Goal: Transaction & Acquisition: Download file/media

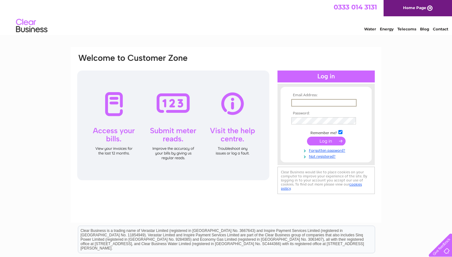
type input "[EMAIL_ADDRESS][DOMAIN_NAME]"
click at [326, 141] on input "submit" at bounding box center [326, 141] width 39 height 9
click at [329, 141] on input "submit" at bounding box center [326, 140] width 39 height 9
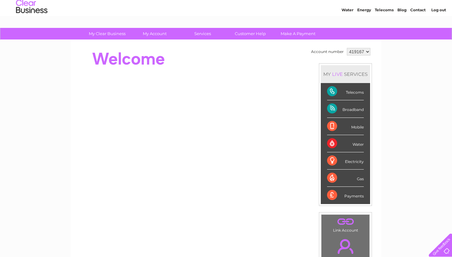
scroll to position [22, 0]
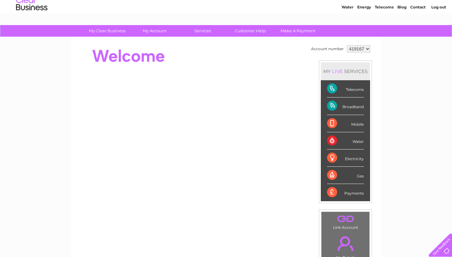
click at [351, 69] on div "MY LIVE SERVICES" at bounding box center [345, 71] width 49 height 18
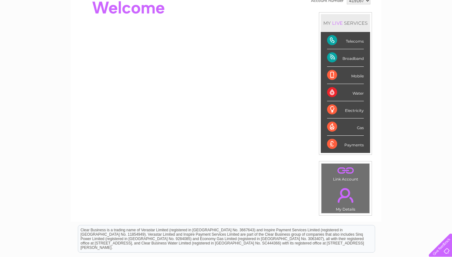
scroll to position [139, 0]
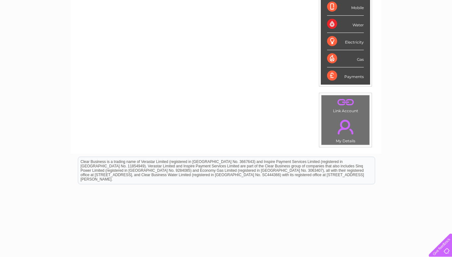
click at [346, 133] on link "." at bounding box center [345, 127] width 45 height 22
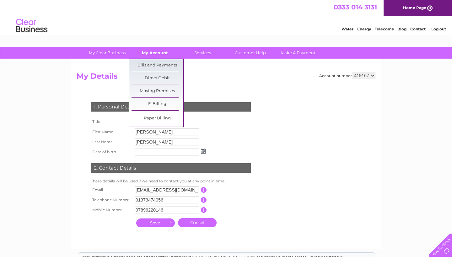
click at [149, 48] on link "My Account" at bounding box center [155, 53] width 52 height 12
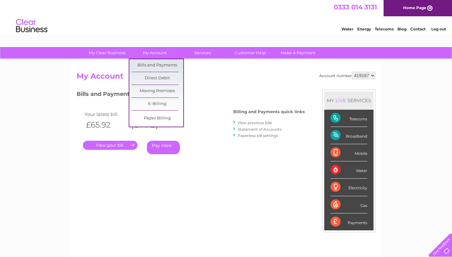
click at [152, 65] on link "Bills and Payments" at bounding box center [158, 65] width 52 height 13
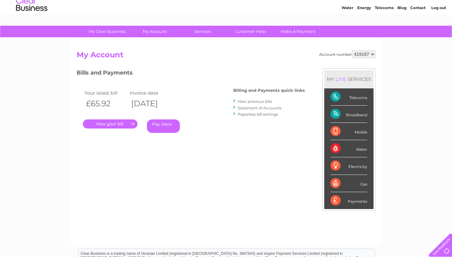
scroll to position [3, 0]
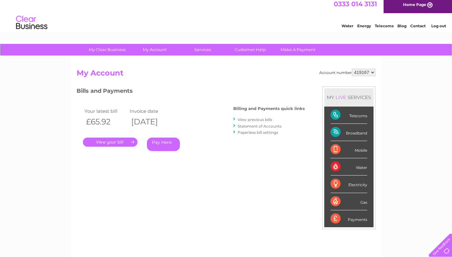
click at [248, 120] on link "View previous bills" at bounding box center [255, 119] width 35 height 5
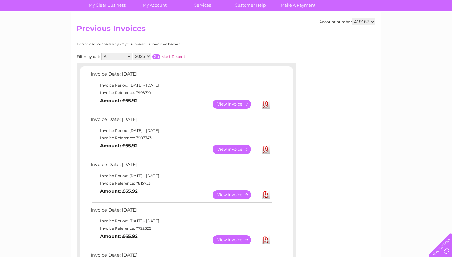
scroll to position [46, 0]
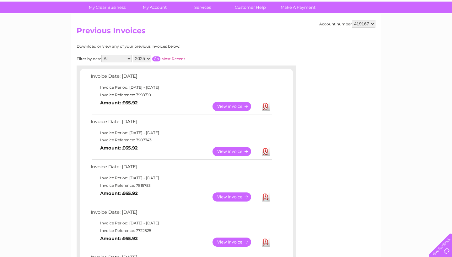
select select "2024"
click at [160, 57] on input "button" at bounding box center [156, 59] width 8 height 5
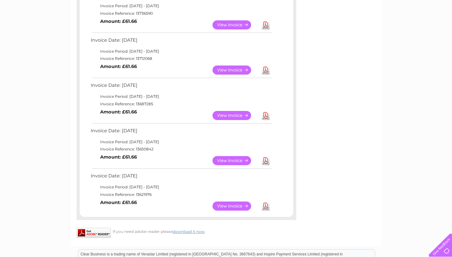
scroll to position [445, 0]
click at [267, 202] on link "Download" at bounding box center [266, 206] width 8 height 9
click at [265, 156] on link "Download" at bounding box center [266, 160] width 8 height 9
click at [264, 111] on link "Download" at bounding box center [266, 115] width 8 height 9
click at [265, 66] on link "Download" at bounding box center [266, 70] width 8 height 9
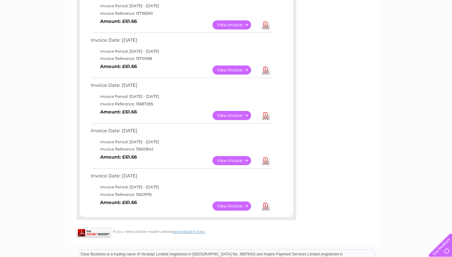
click at [266, 20] on link "Download" at bounding box center [266, 24] width 8 height 9
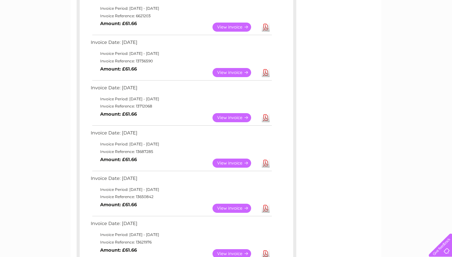
click at [266, 23] on link "Download" at bounding box center [266, 27] width 8 height 9
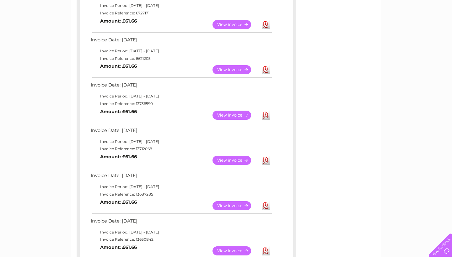
click at [266, 20] on link "Download" at bounding box center [266, 24] width 8 height 9
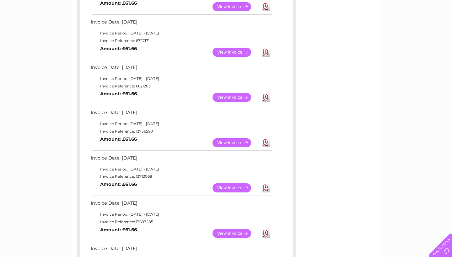
scroll to position [321, 0]
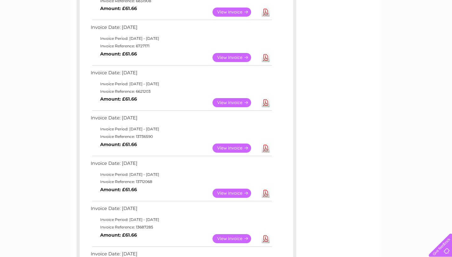
click at [266, 8] on link "Download" at bounding box center [266, 12] width 8 height 9
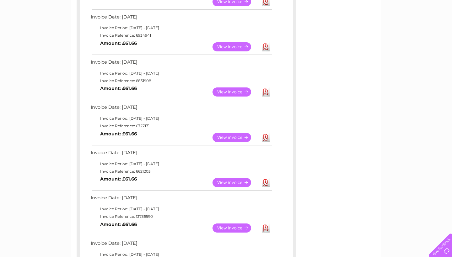
scroll to position [241, 0]
click at [265, 43] on link "Download" at bounding box center [266, 47] width 8 height 9
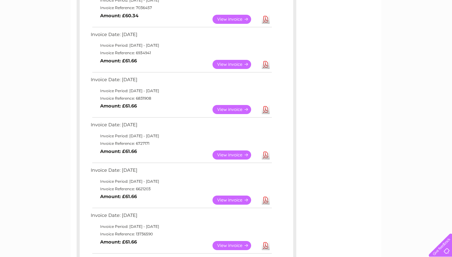
scroll to position [220, 0]
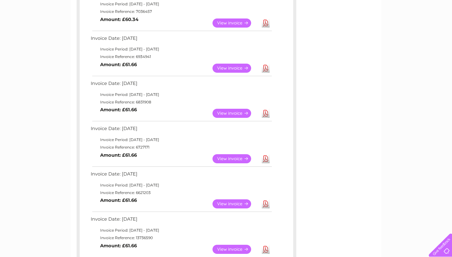
click at [265, 19] on link "Download" at bounding box center [266, 23] width 8 height 9
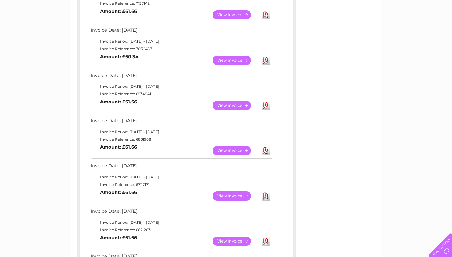
scroll to position [181, 0]
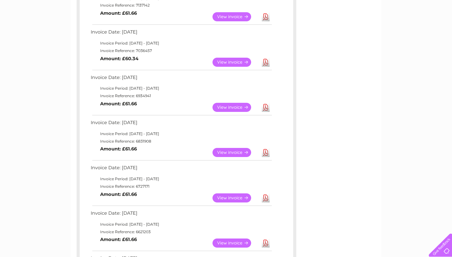
click at [265, 17] on link "Download" at bounding box center [266, 16] width 8 height 9
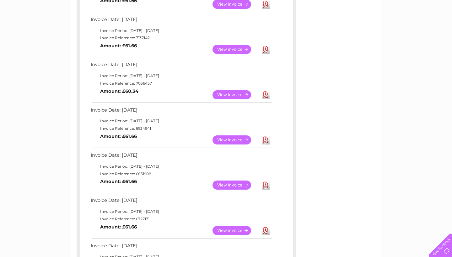
scroll to position [147, 0]
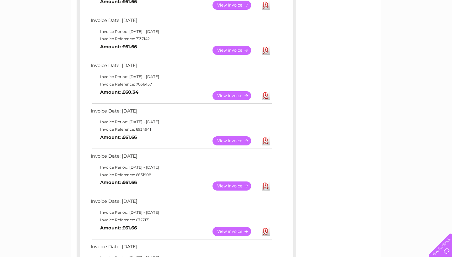
click at [267, 4] on link "Download" at bounding box center [266, 5] width 8 height 9
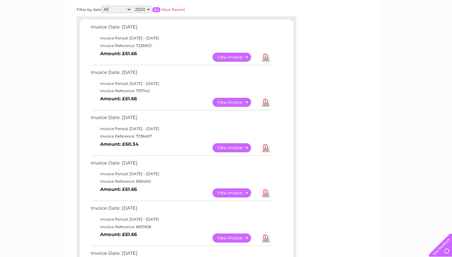
scroll to position [94, 0]
